Goal: Find specific page/section: Find specific page/section

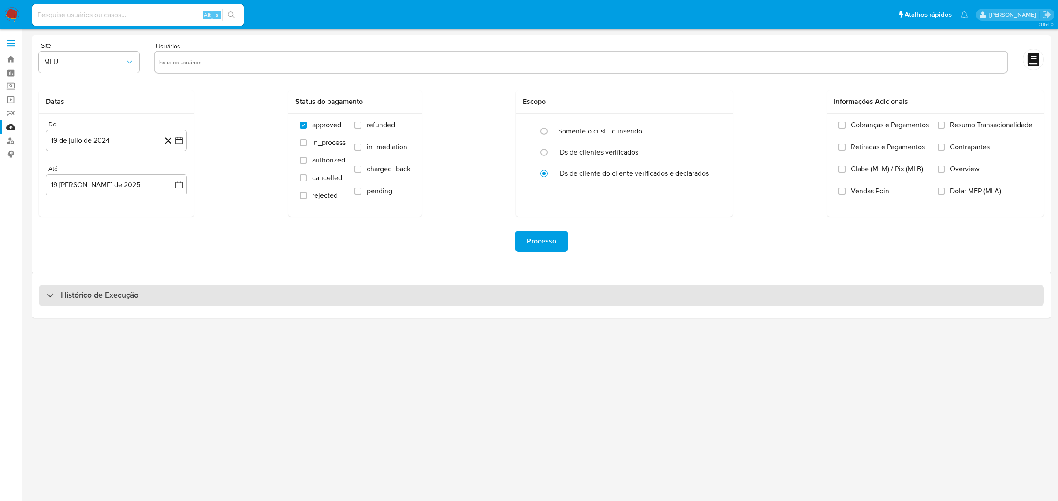
click at [240, 293] on div "Histórico de Execução" at bounding box center [541, 295] width 1005 height 21
select select "10"
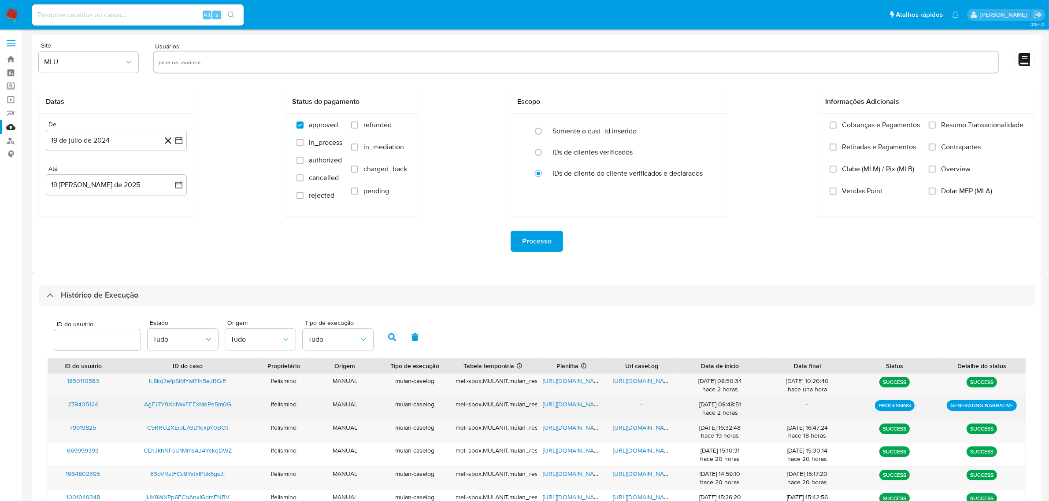
click at [557, 406] on span "https://docs.google.com/spreadsheets/d/1y1h4mNgfByhgvcVEXAc9ZjSl8rUUkrj--FC6Ee1…" at bounding box center [573, 404] width 61 height 9
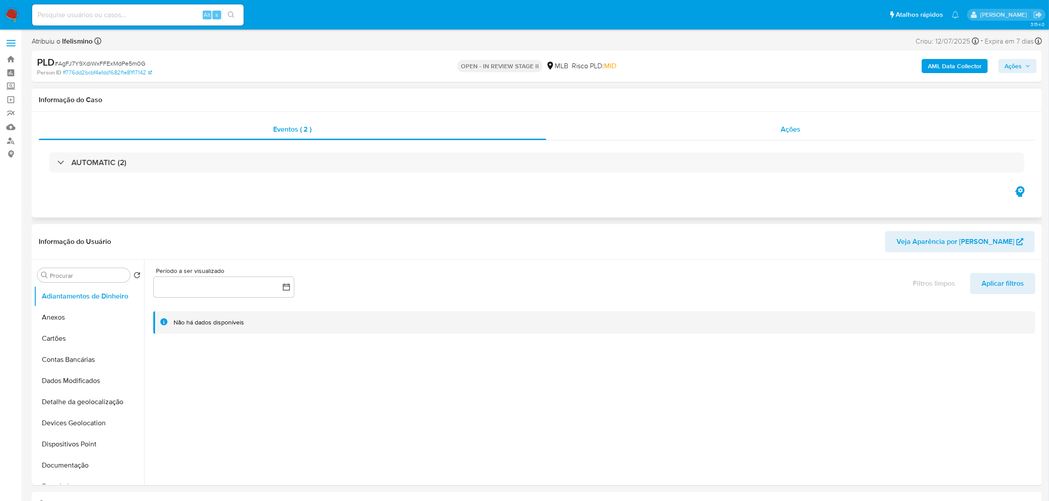
select select "10"
click at [810, 129] on div "Ações" at bounding box center [790, 129] width 489 height 21
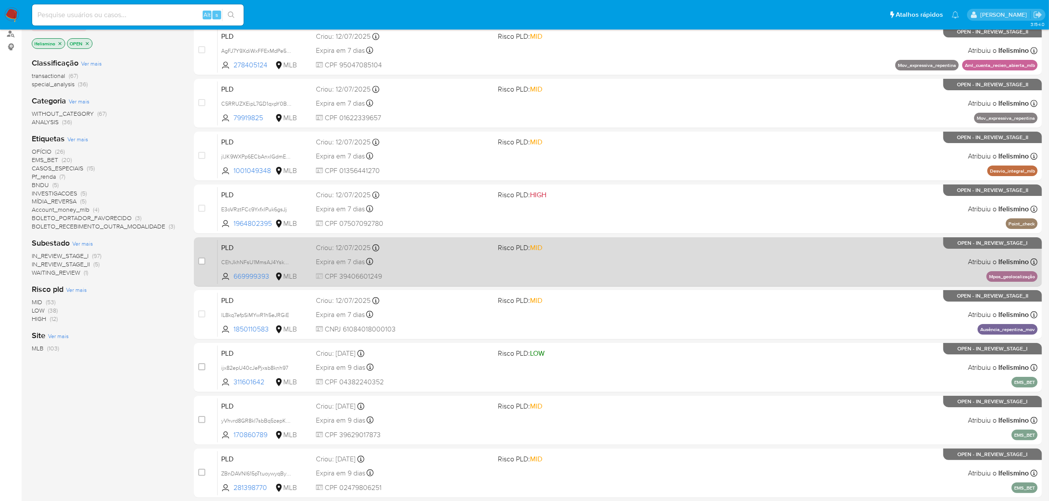
scroll to position [110, 0]
